Goal: Task Accomplishment & Management: Use online tool/utility

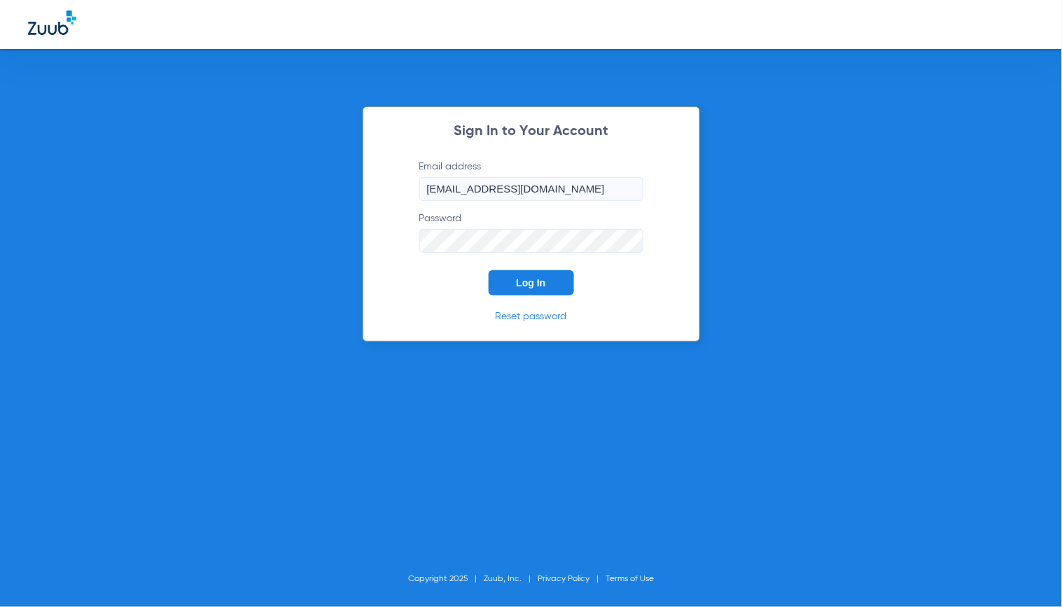
click at [545, 286] on span "Log In" at bounding box center [531, 282] width 29 height 11
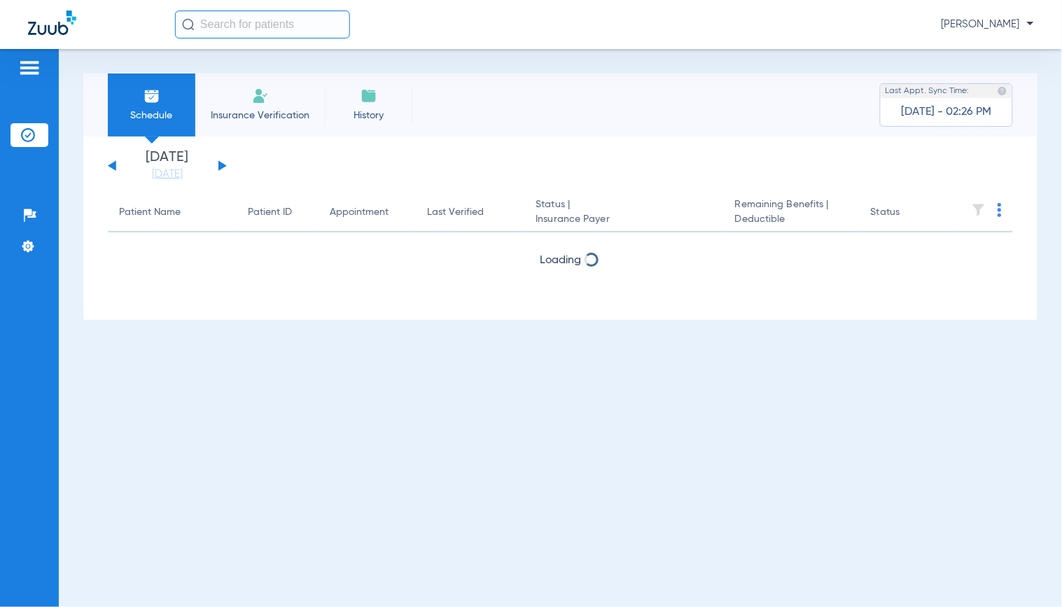
drag, startPoint x: 189, startPoint y: 176, endPoint x: 187, endPoint y: 186, distance: 9.3
click at [188, 176] on link "[DATE]" at bounding box center [167, 174] width 84 height 14
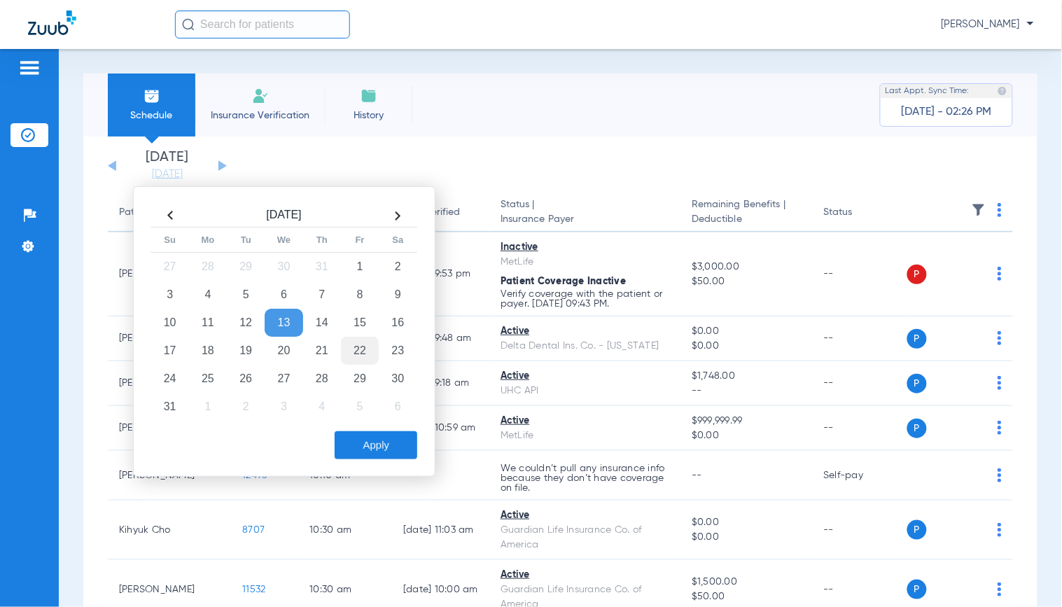
click at [354, 351] on td "22" at bounding box center [360, 351] width 38 height 28
click at [354, 446] on button "Apply" at bounding box center [376, 445] width 83 height 28
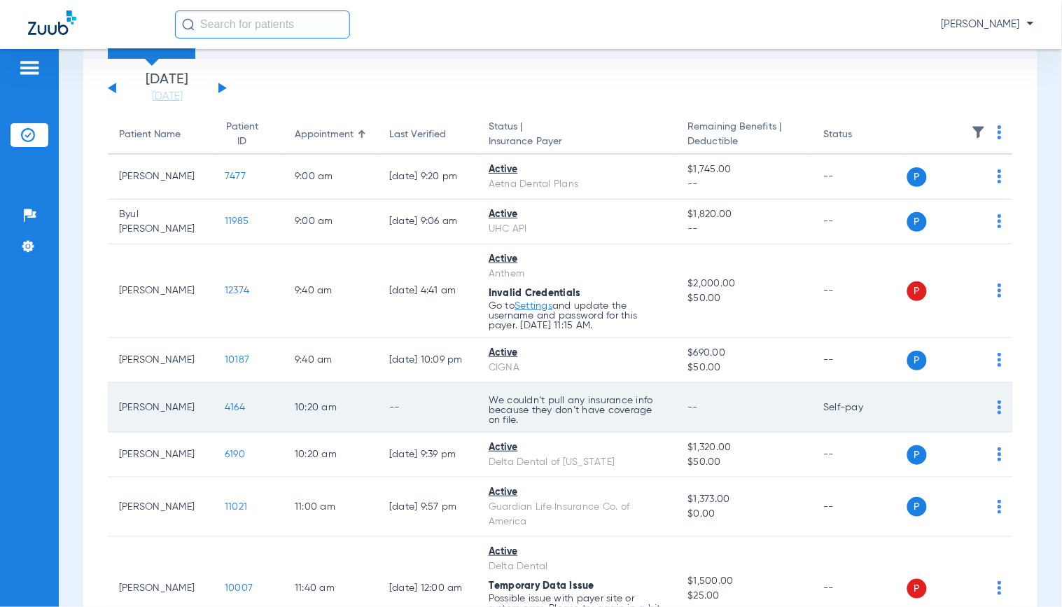
scroll to position [155, 0]
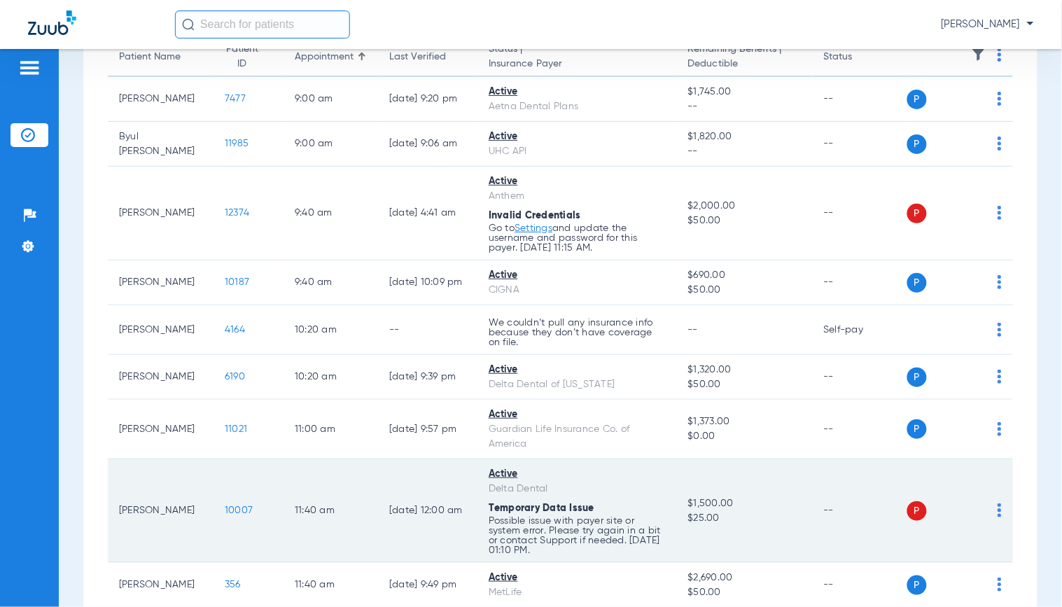
click at [225, 508] on span "10007" at bounding box center [239, 511] width 28 height 10
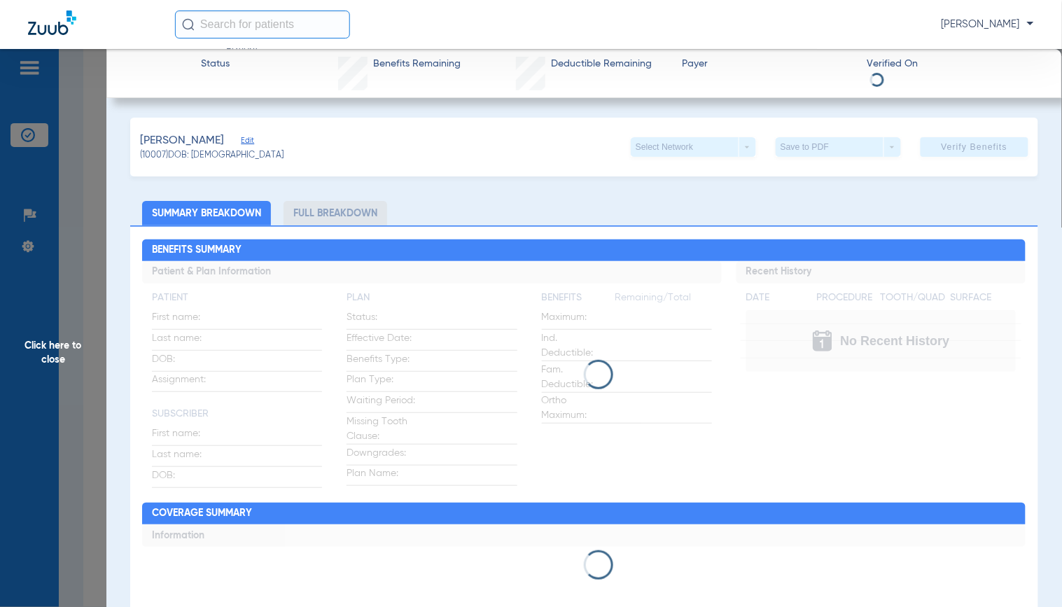
click at [242, 141] on span "Edit" at bounding box center [247, 142] width 13 height 13
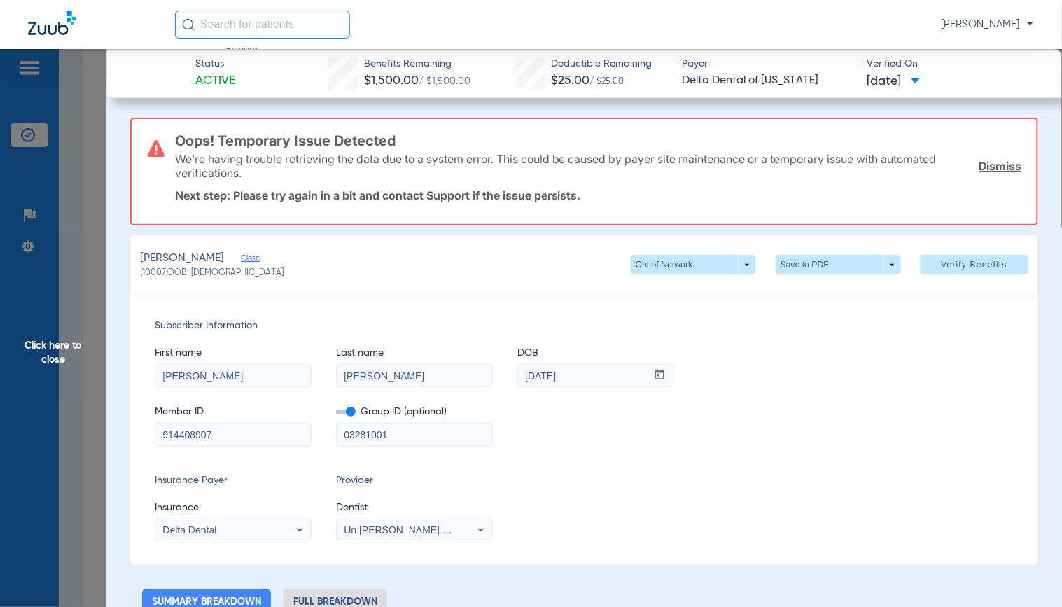
click at [277, 537] on mat-select "Delta Dental" at bounding box center [233, 530] width 157 height 22
click at [278, 536] on div "Delta Dental" at bounding box center [232, 530] width 155 height 17
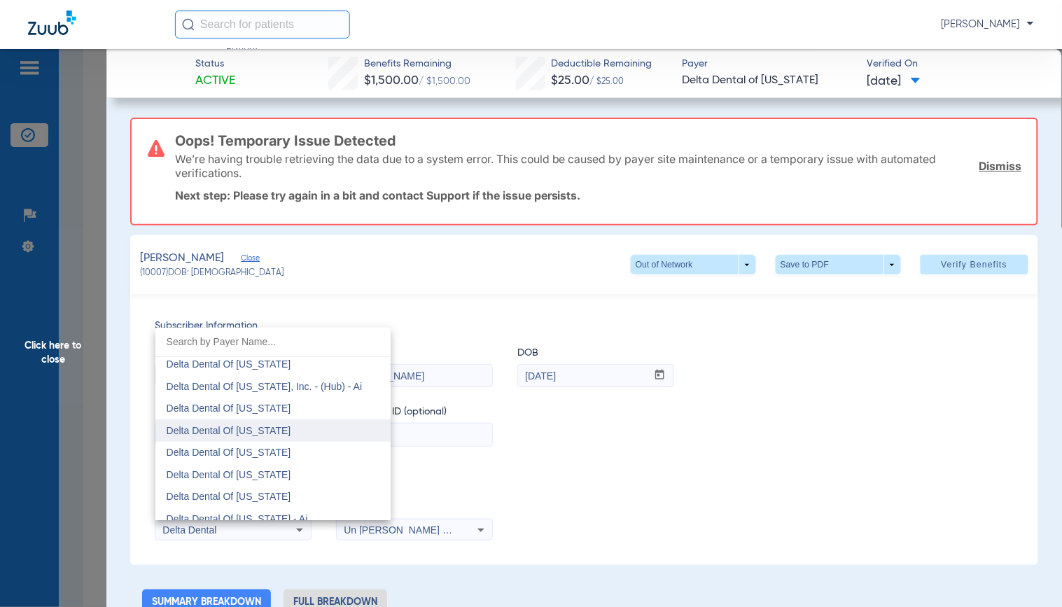
scroll to position [3085, 0]
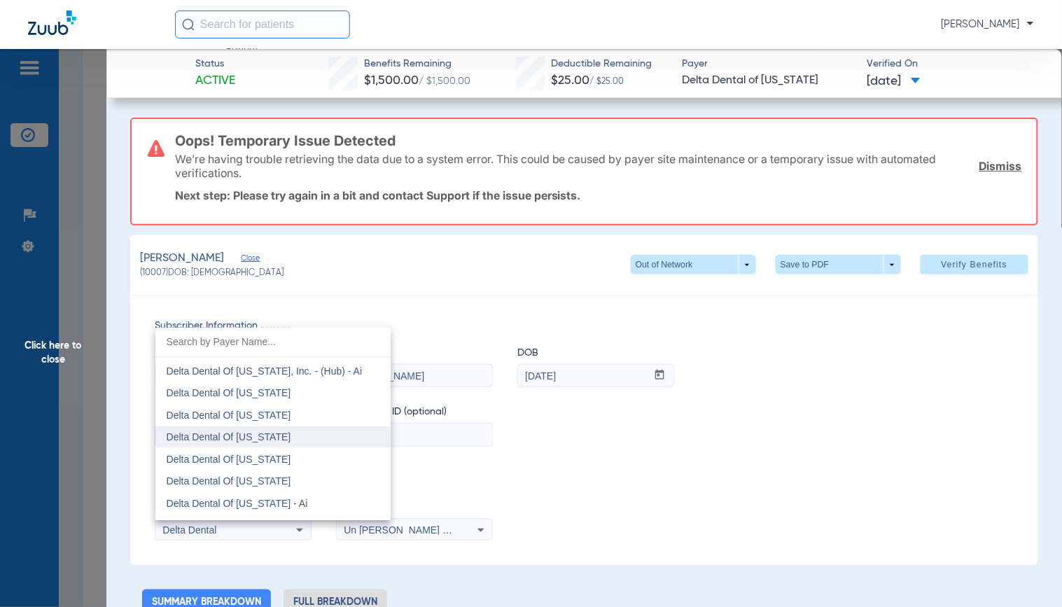
click at [284, 444] on mat-option "Delta Dental Of [US_STATE]" at bounding box center [272, 437] width 235 height 22
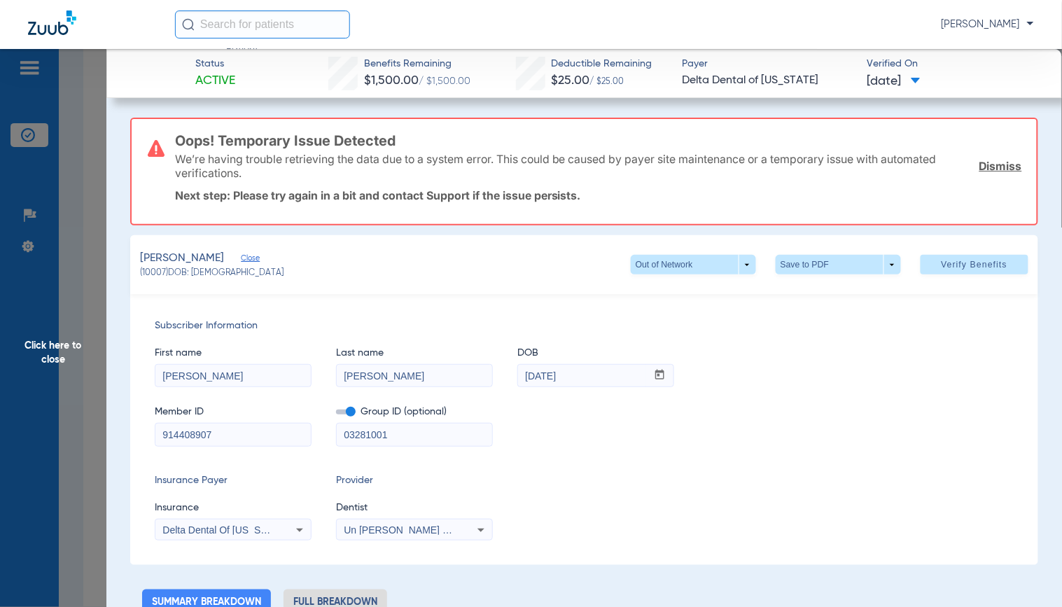
drag, startPoint x: 348, startPoint y: 410, endPoint x: 534, endPoint y: 390, distance: 186.7
click at [348, 410] on span at bounding box center [346, 412] width 20 height 5
click at [336, 415] on input "checkbox" at bounding box center [336, 415] width 0 height 0
drag, startPoint x: 963, startPoint y: 259, endPoint x: 951, endPoint y: 270, distance: 16.4
click at [963, 259] on span "Verify Benefits" at bounding box center [975, 264] width 67 height 11
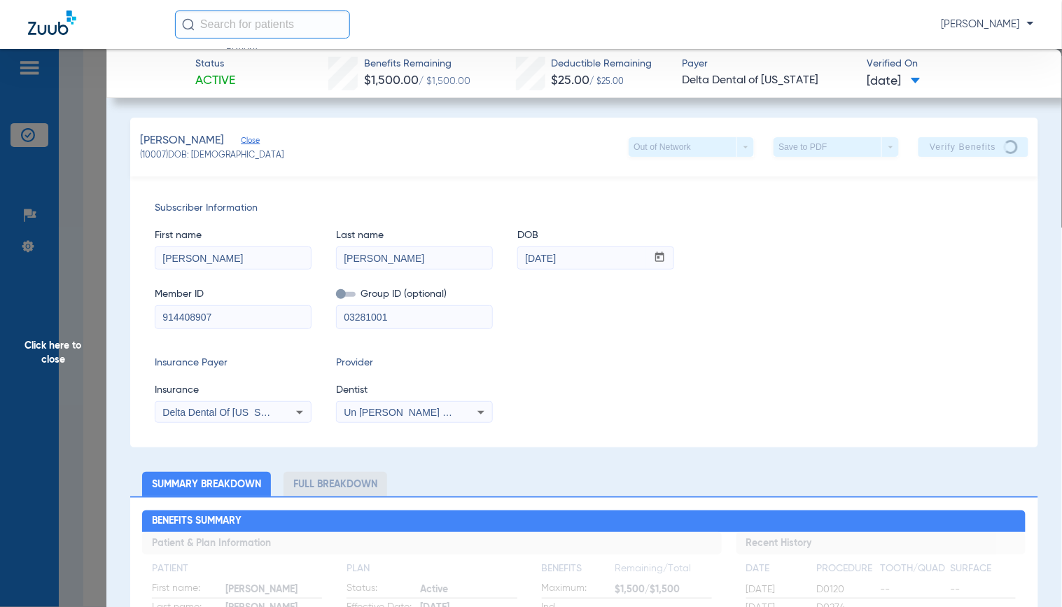
click at [730, 397] on div "Insurance Payer Insurance Delta Dental Of [US_STATE] Provider Dentist Un [PERSO…" at bounding box center [584, 389] width 859 height 67
click at [724, 274] on div "Member ID 914408907 Group ID (optional) 03281001" at bounding box center [584, 301] width 859 height 54
